Goal: Information Seeking & Learning: Find specific fact

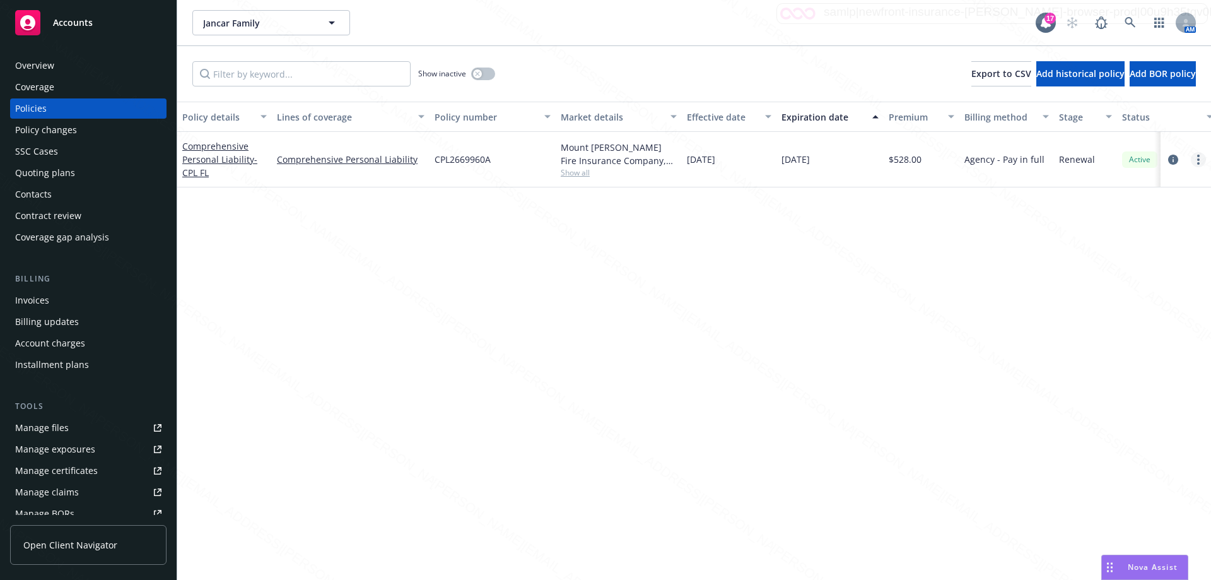
click at [1200, 160] on link "more" at bounding box center [1198, 159] width 15 height 15
click at [1099, 235] on link "End policy" at bounding box center [1131, 235] width 148 height 25
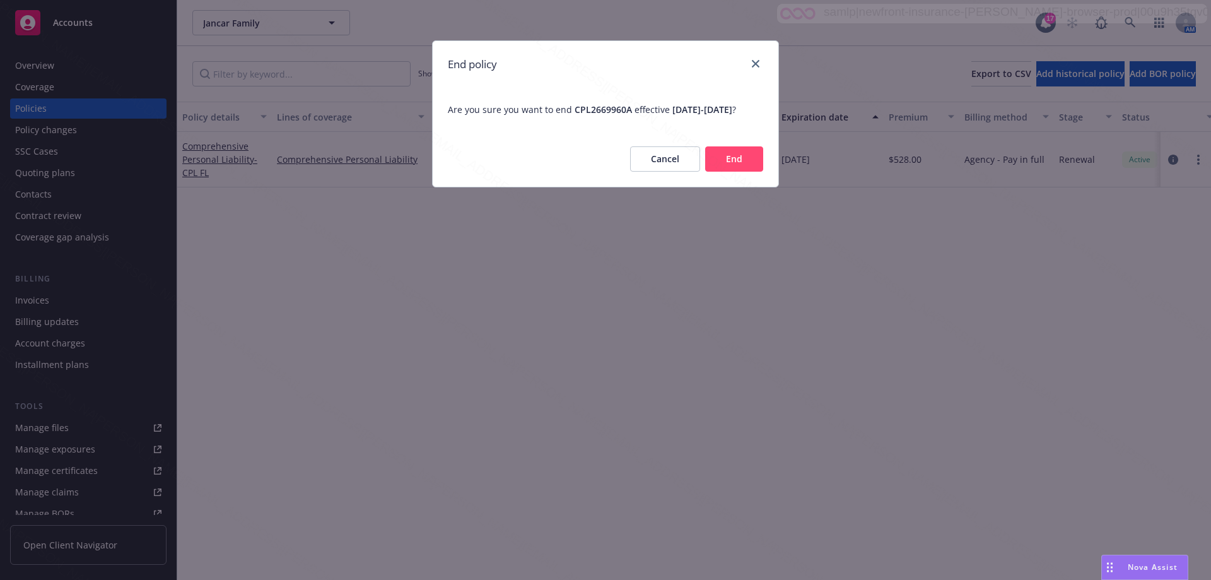
drag, startPoint x: 657, startPoint y: 175, endPoint x: 655, endPoint y: 134, distance: 41.1
click at [657, 172] on button "Cancel" at bounding box center [665, 158] width 70 height 25
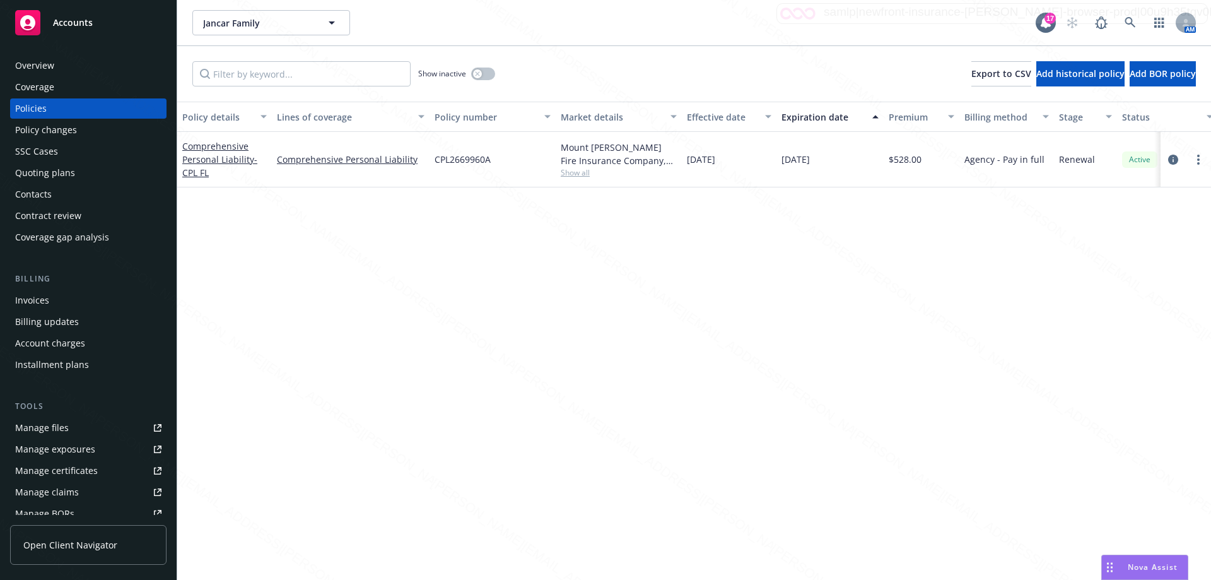
click at [661, 261] on div "Policy details Lines of coverage Policy number Market details Effective date Ex…" at bounding box center [694, 341] width 1034 height 478
click at [1128, 25] on icon at bounding box center [1130, 22] width 11 height 11
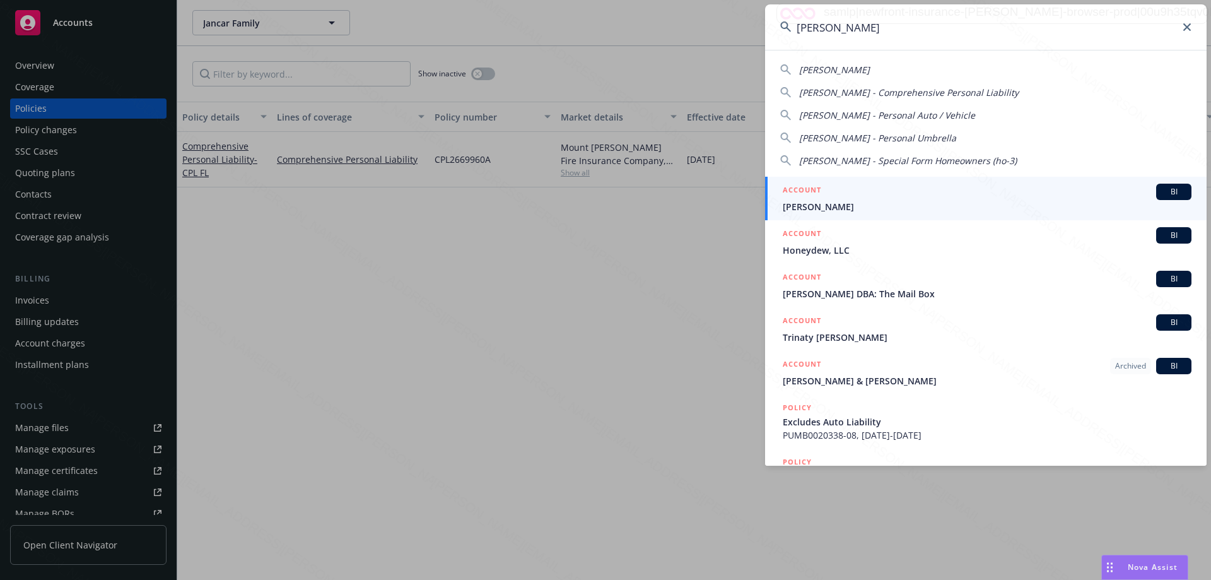
type input "[PERSON_NAME]"
click at [796, 208] on li "ACCOUNT BI [PERSON_NAME]" at bounding box center [986, 199] width 442 height 44
click at [818, 212] on span "[PERSON_NAME]" at bounding box center [987, 206] width 409 height 13
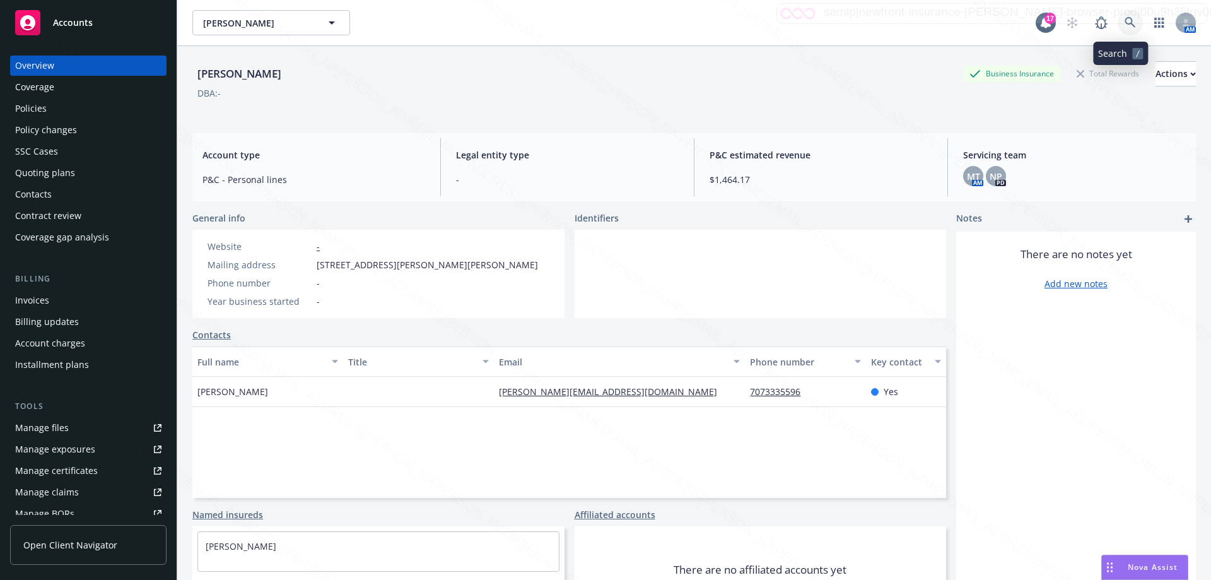
click at [1125, 22] on icon at bounding box center [1130, 22] width 11 height 11
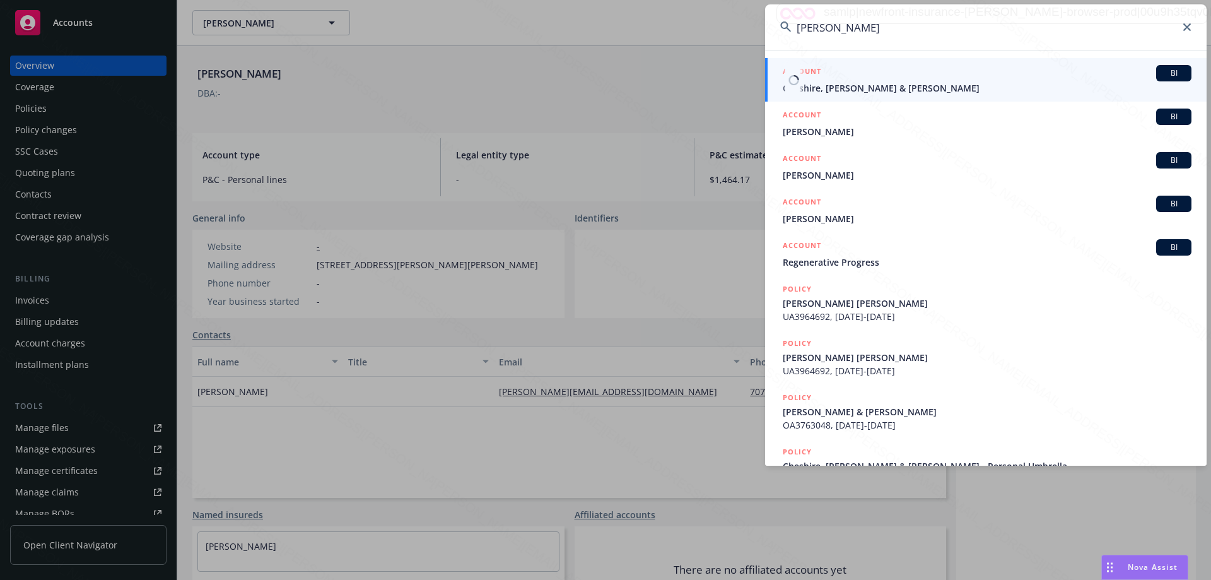
type input "[PERSON_NAME]"
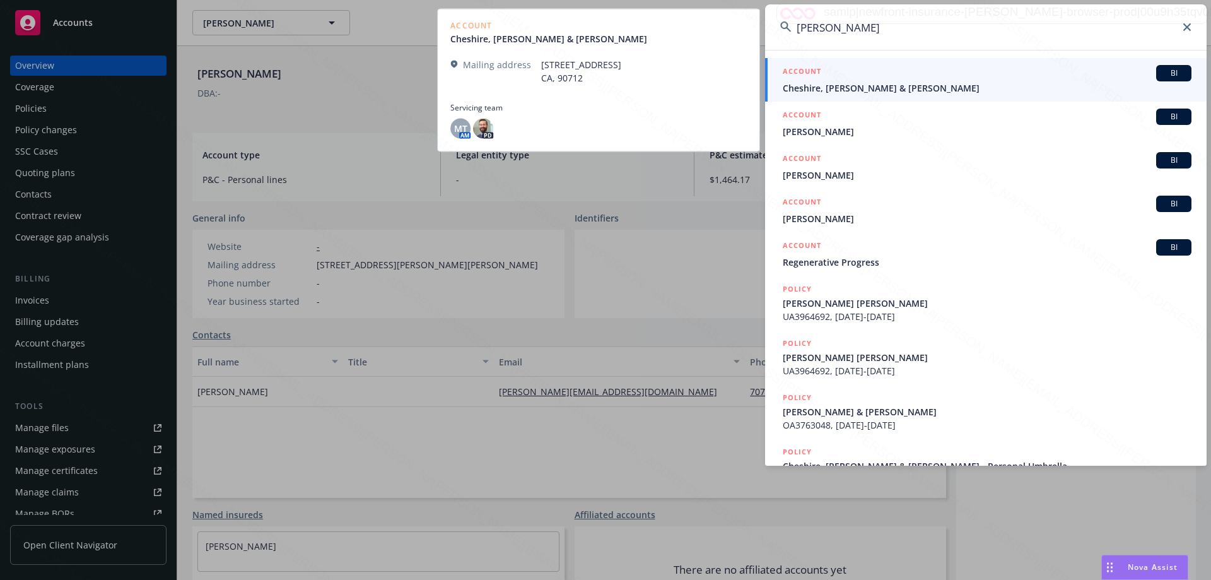
click at [905, 93] on span "Cheshire, [PERSON_NAME] & [PERSON_NAME]" at bounding box center [987, 87] width 409 height 13
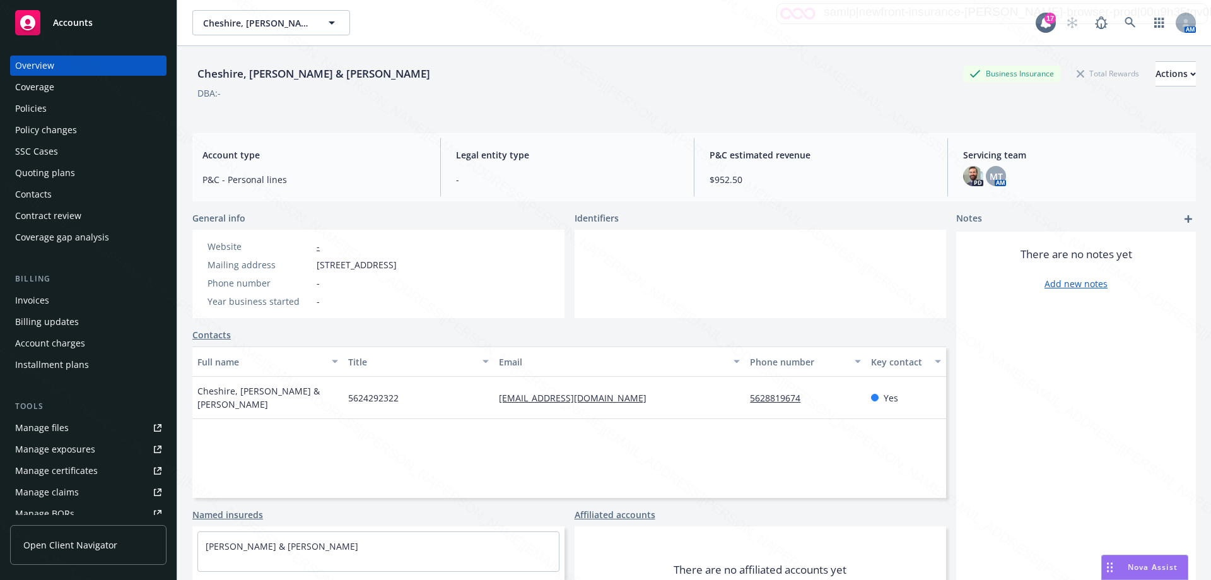
click at [18, 115] on div "Policies" at bounding box center [31, 108] width 32 height 20
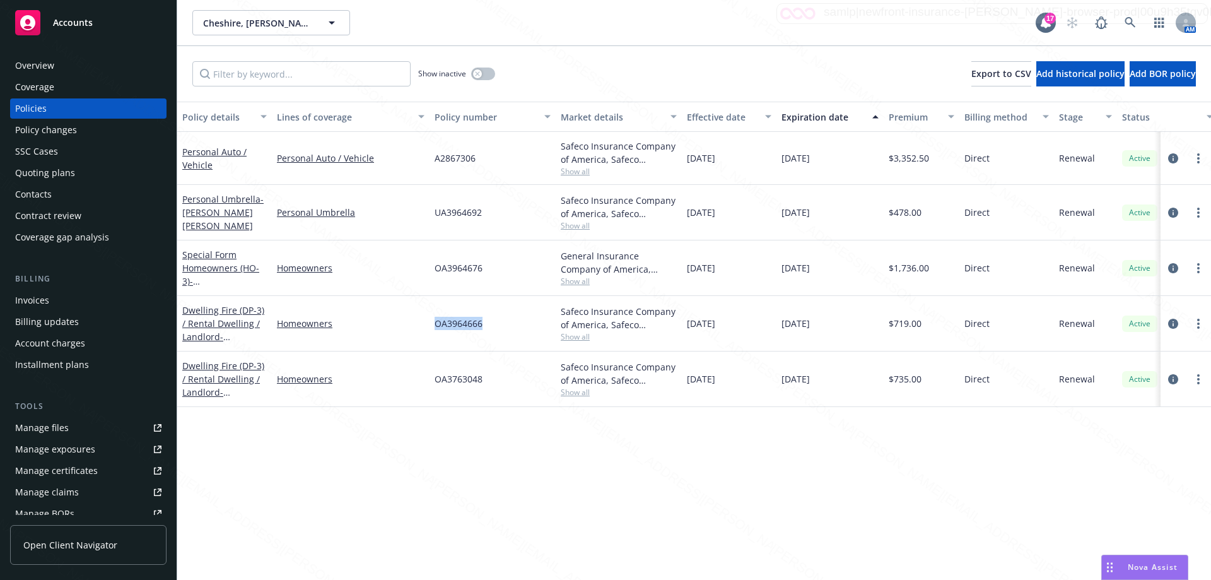
drag, startPoint x: 499, startPoint y: 324, endPoint x: 428, endPoint y: 320, distance: 70.8
click at [428, 320] on div "Dwelling Fire (DP-3) / Rental Dwelling / Landlord - [STREET_ADDRESS] Homeowners…" at bounding box center [786, 324] width 1218 height 56
copy div "OA3964666"
click at [487, 325] on div "OA3964666" at bounding box center [493, 324] width 126 height 56
drag, startPoint x: 490, startPoint y: 323, endPoint x: 427, endPoint y: 323, distance: 63.1
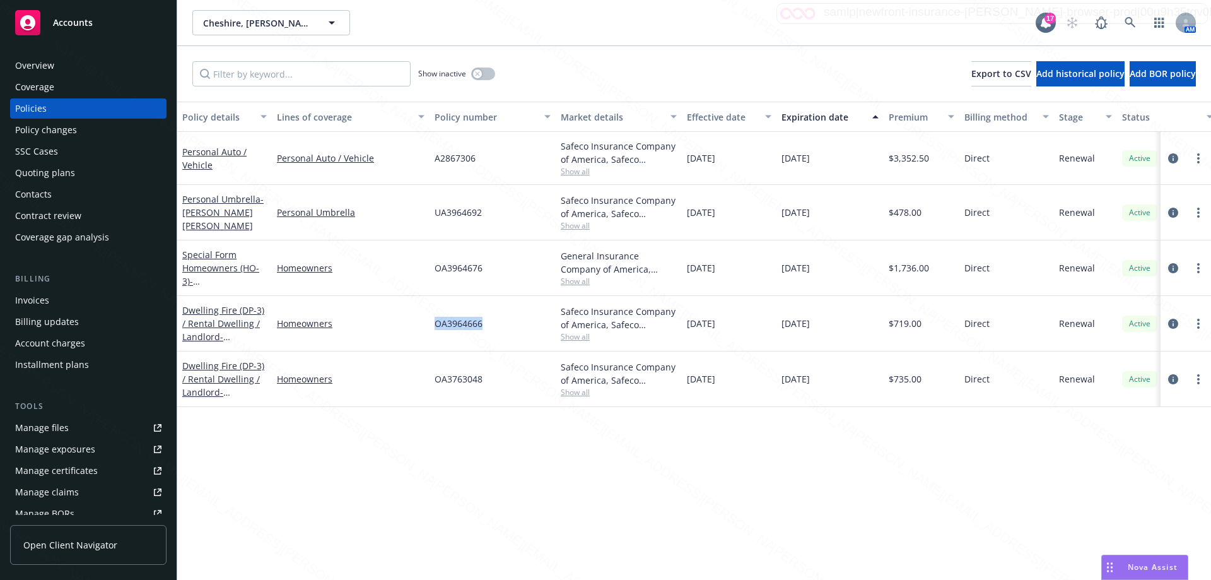
click at [427, 323] on div "Dwelling Fire (DP-3) / Rental Dwelling / Landlord - [STREET_ADDRESS] Homeowners…" at bounding box center [786, 324] width 1218 height 56
copy div "OA3964666"
click at [68, 62] on div "Overview" at bounding box center [88, 66] width 146 height 20
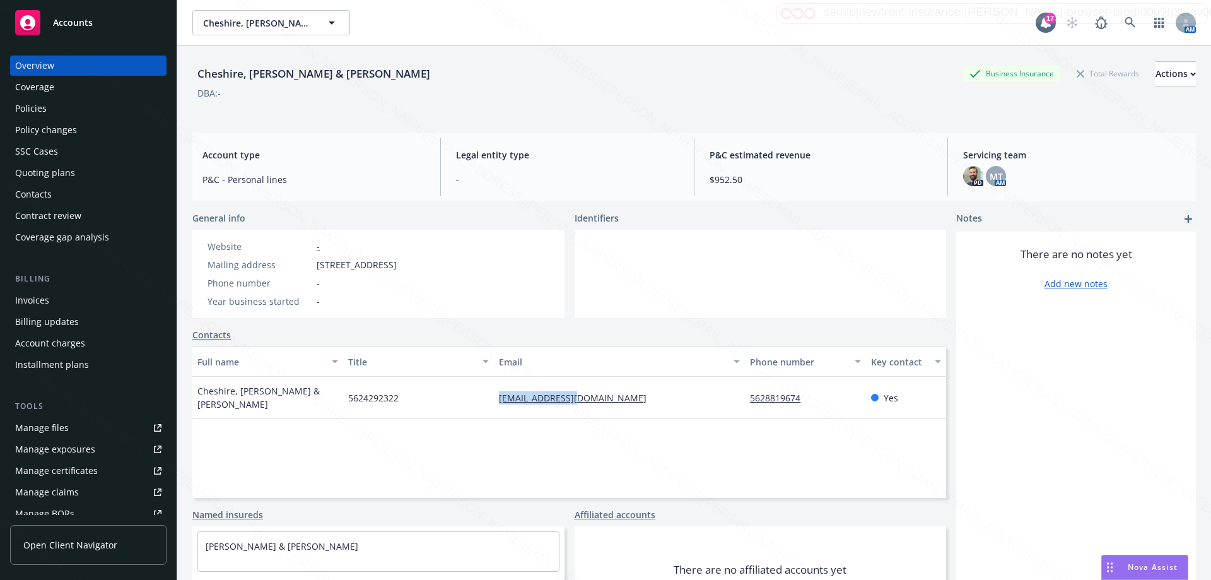
drag, startPoint x: 579, startPoint y: 397, endPoint x: 487, endPoint y: 392, distance: 91.6
click at [487, 392] on div "[GEOGRAPHIC_DATA], [PERSON_NAME] & [PERSON_NAME] 5624292322 [EMAIL_ADDRESS][DOM…" at bounding box center [569, 398] width 754 height 42
